Goal: Information Seeking & Learning: Learn about a topic

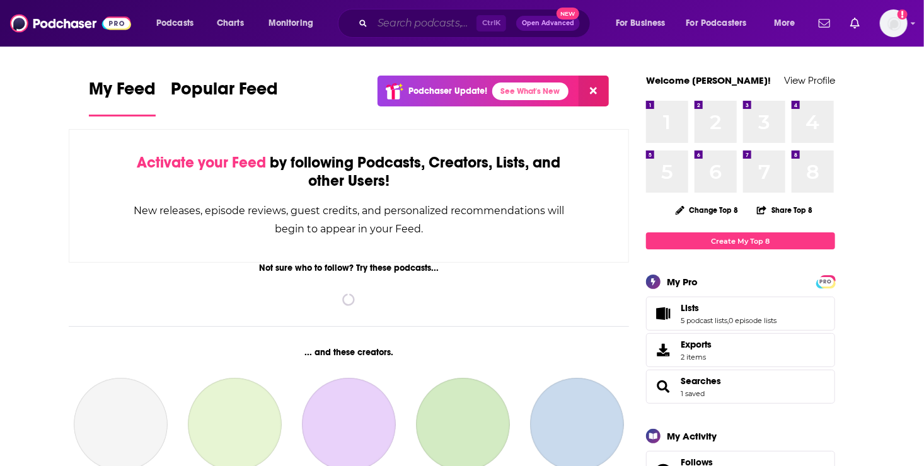
click at [382, 24] on input "Search podcasts, credits, & more..." at bounding box center [424, 23] width 104 height 20
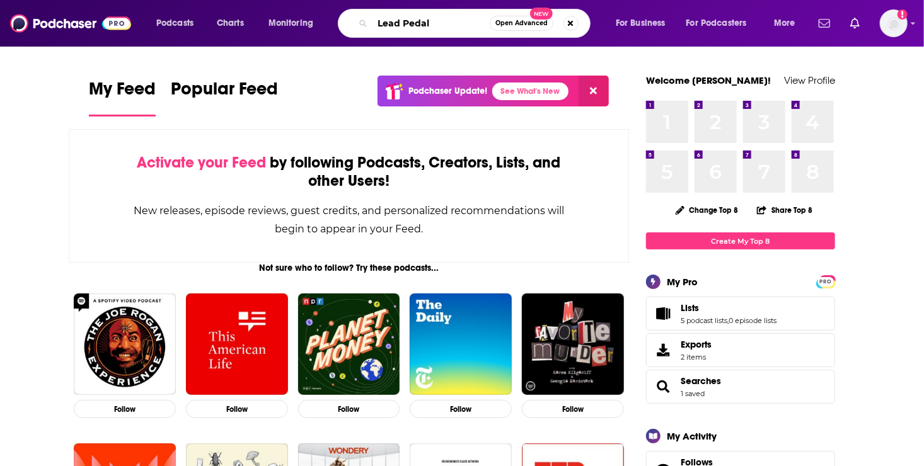
type input "Lead Pedal"
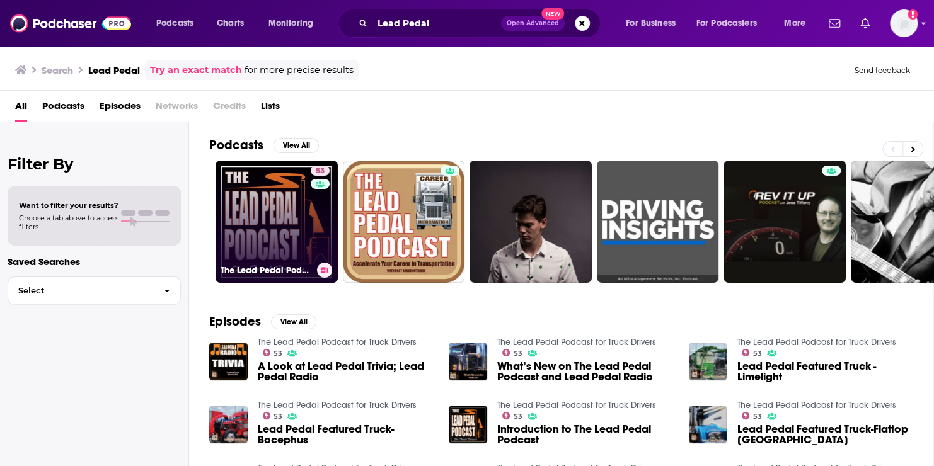
click at [272, 214] on link "53 The Lead Pedal Podcast for Truck Drivers" at bounding box center [276, 222] width 122 height 122
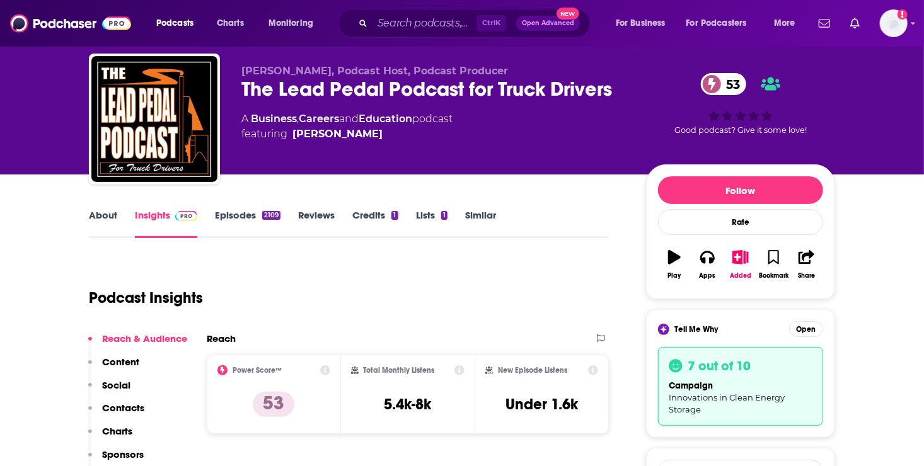
scroll to position [8, 0]
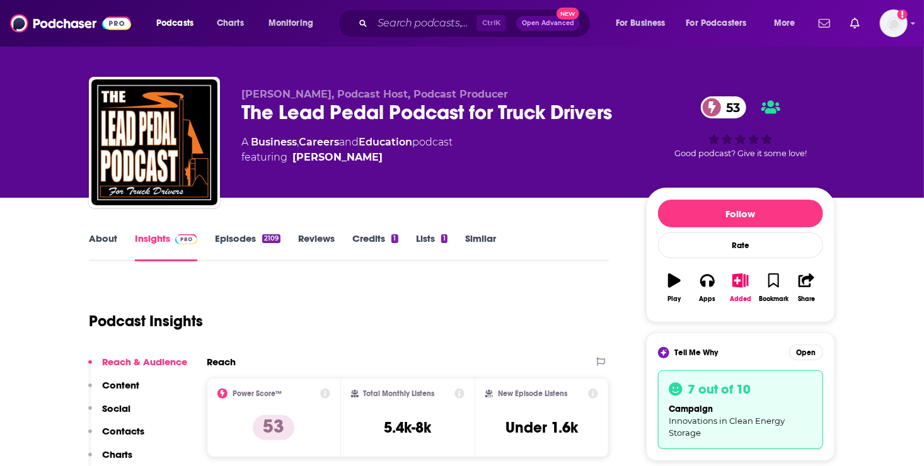
click at [243, 238] on link "Episodes 2109" at bounding box center [248, 246] width 66 height 29
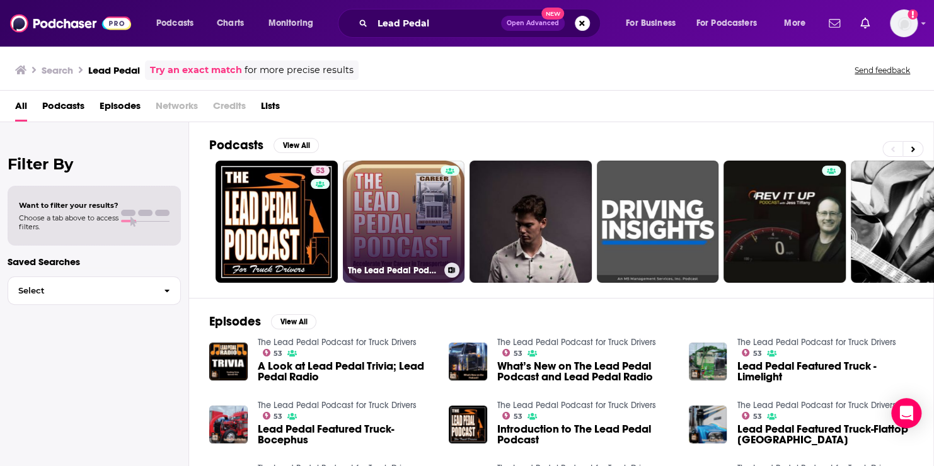
click at [398, 219] on link "The Lead Pedal Podcast with [PERSON_NAME]" at bounding box center [404, 222] width 122 height 122
